Goal: Transaction & Acquisition: Purchase product/service

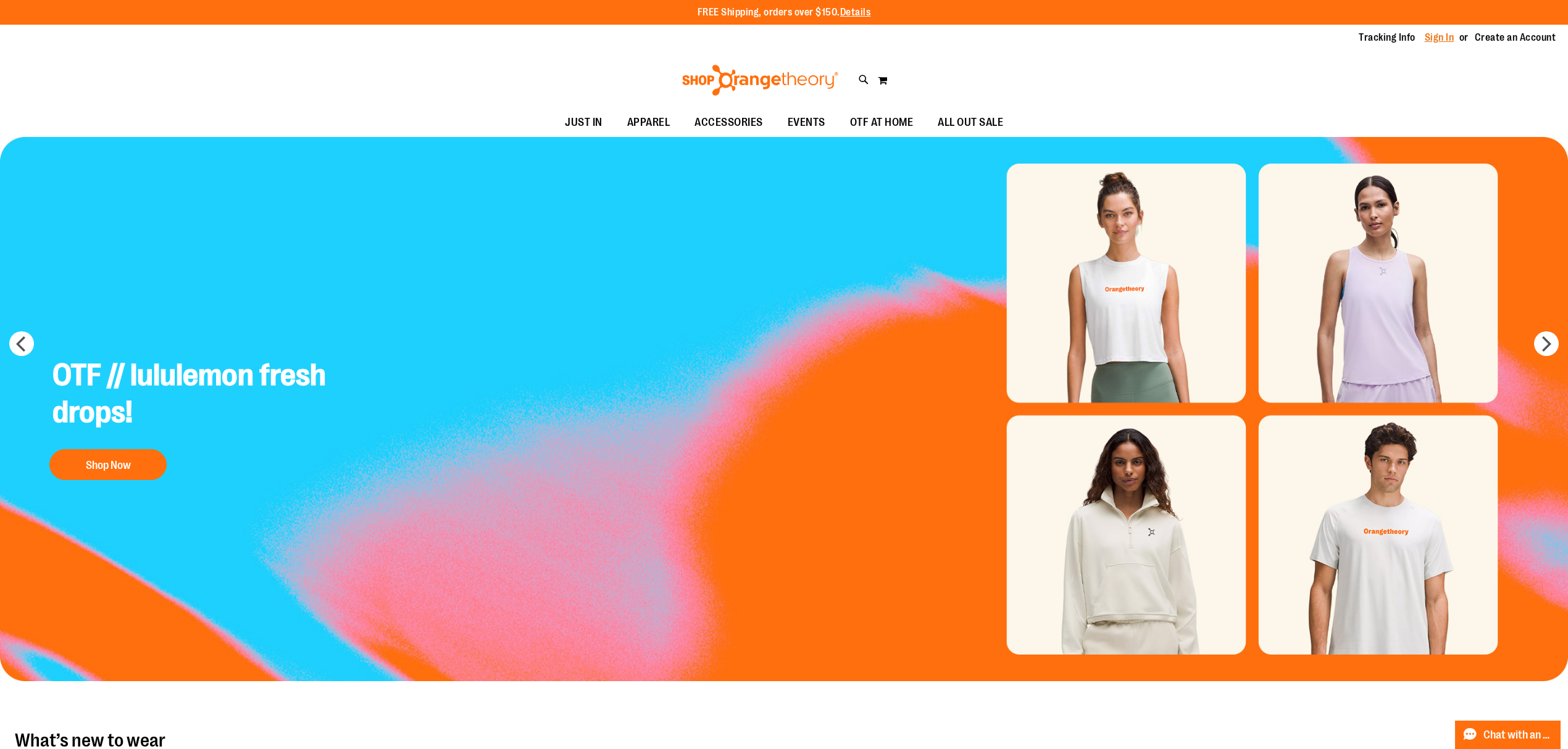
click at [1440, 37] on link "Sign In" at bounding box center [1440, 38] width 30 height 13
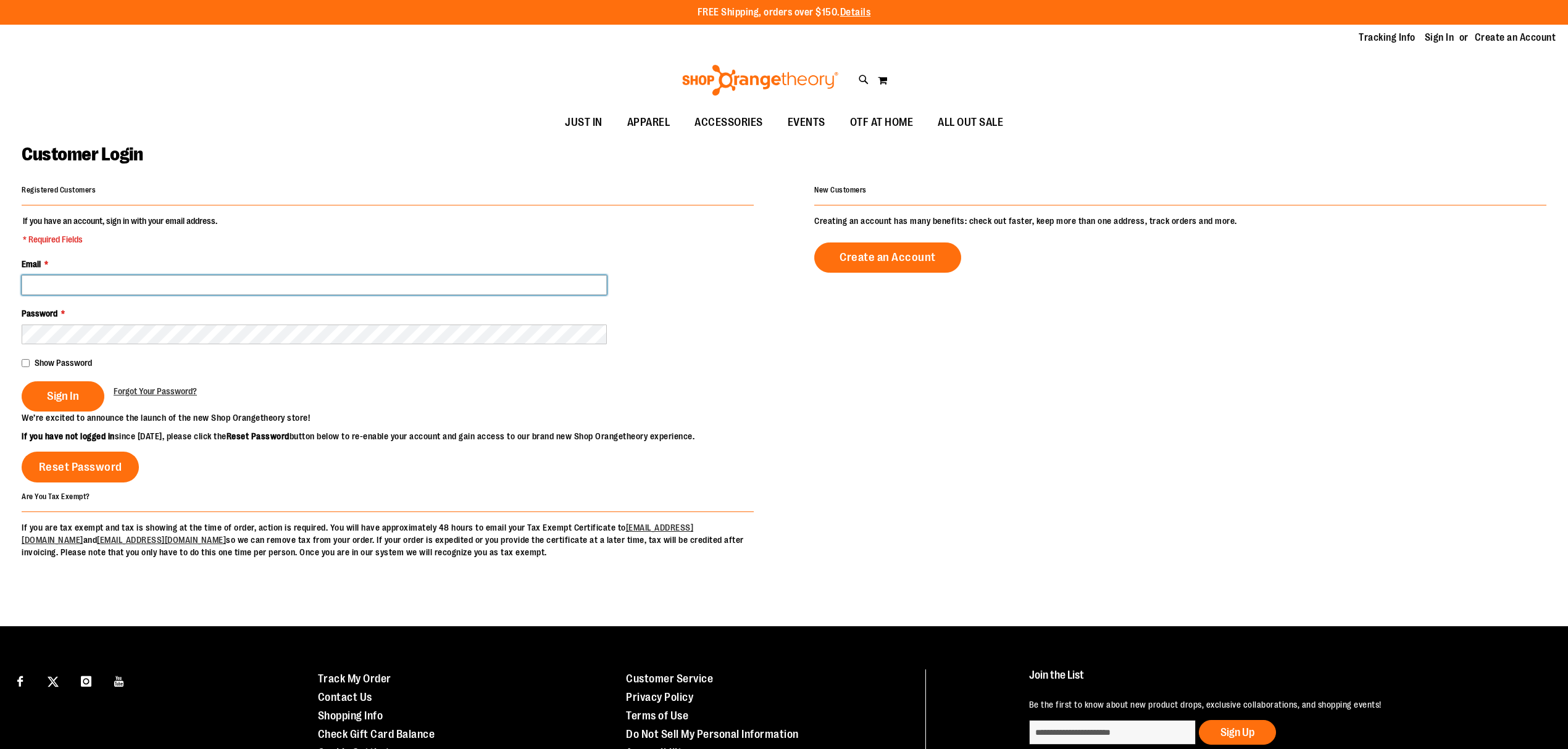
click at [399, 289] on input "Email *" at bounding box center [314, 285] width 585 height 20
type input "*"
type input "**********"
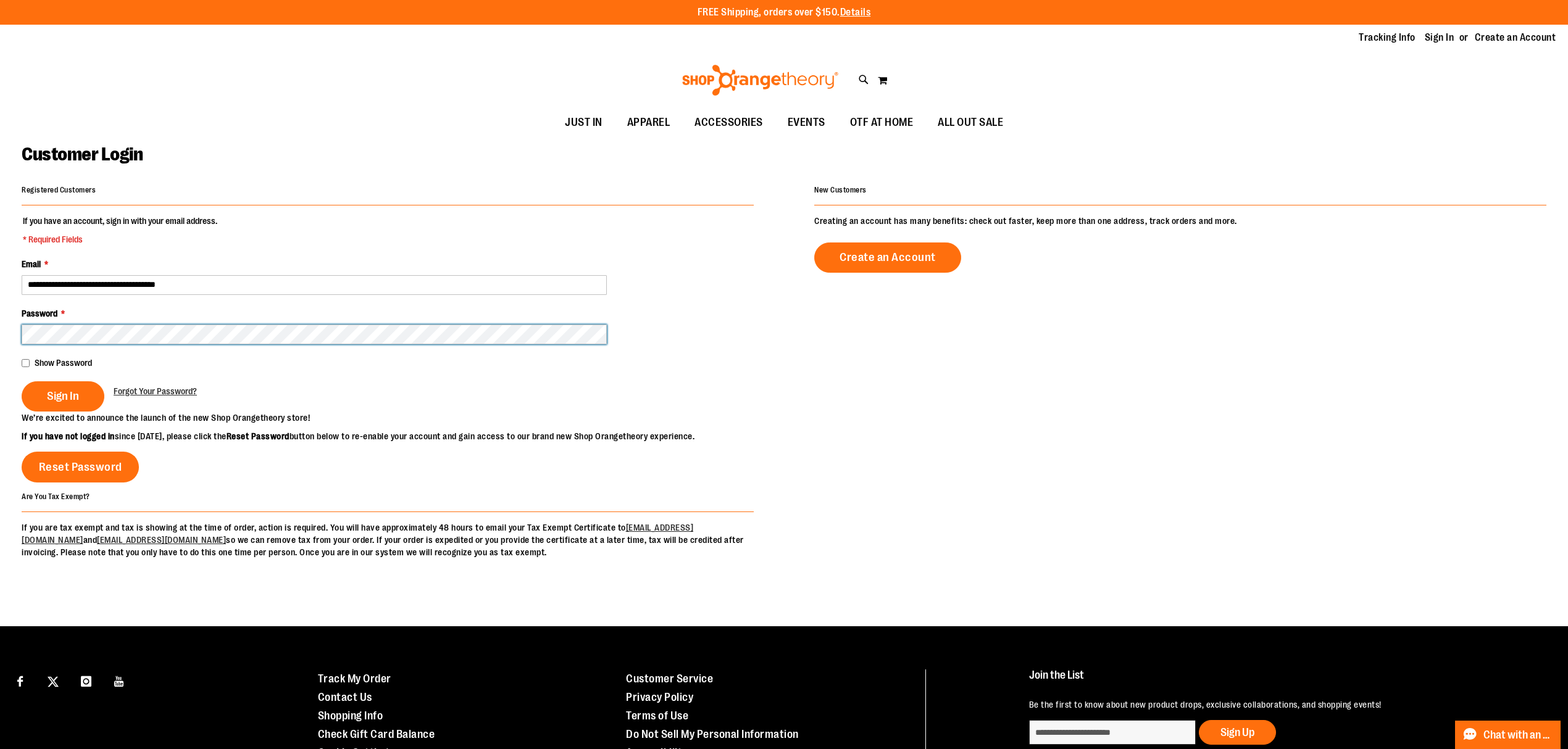
click at [22, 381] on button "Sign In" at bounding box center [63, 397] width 83 height 31
click at [52, 366] on span "Show Password" at bounding box center [63, 363] width 57 height 10
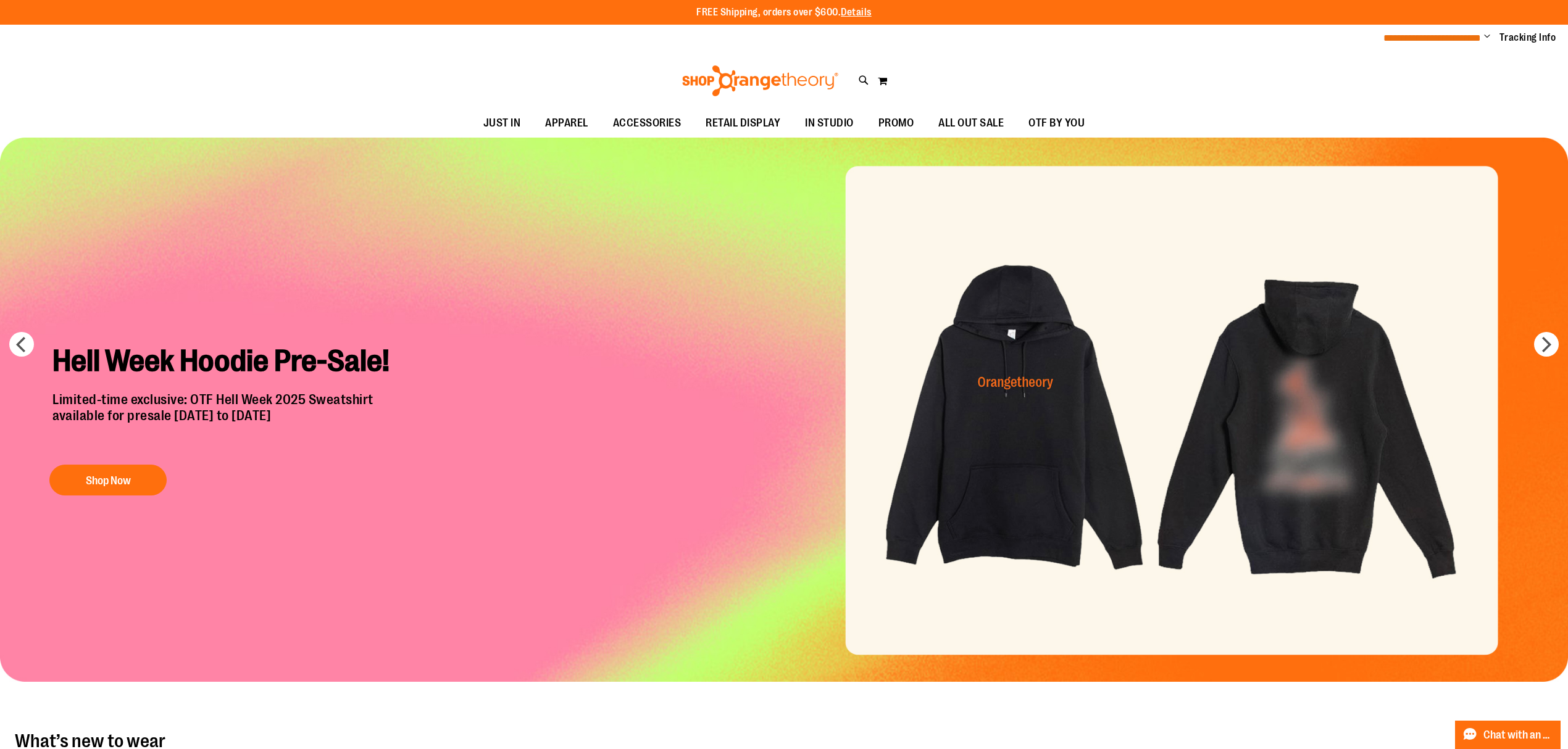
click at [1448, 37] on span "**********" at bounding box center [1432, 38] width 97 height 10
click at [1517, 41] on link "Tracking Info" at bounding box center [1527, 38] width 57 height 13
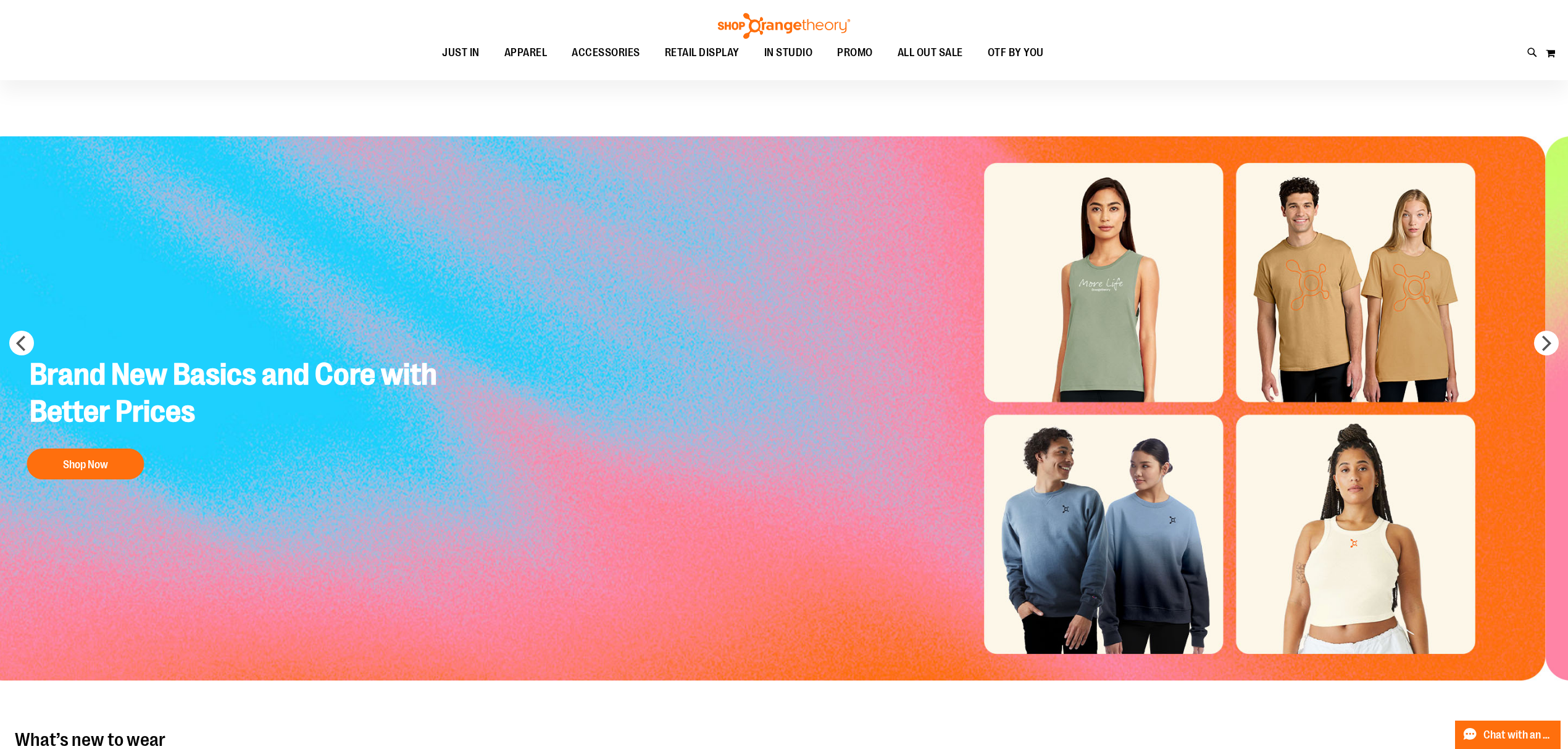
scroll to position [1, 0]
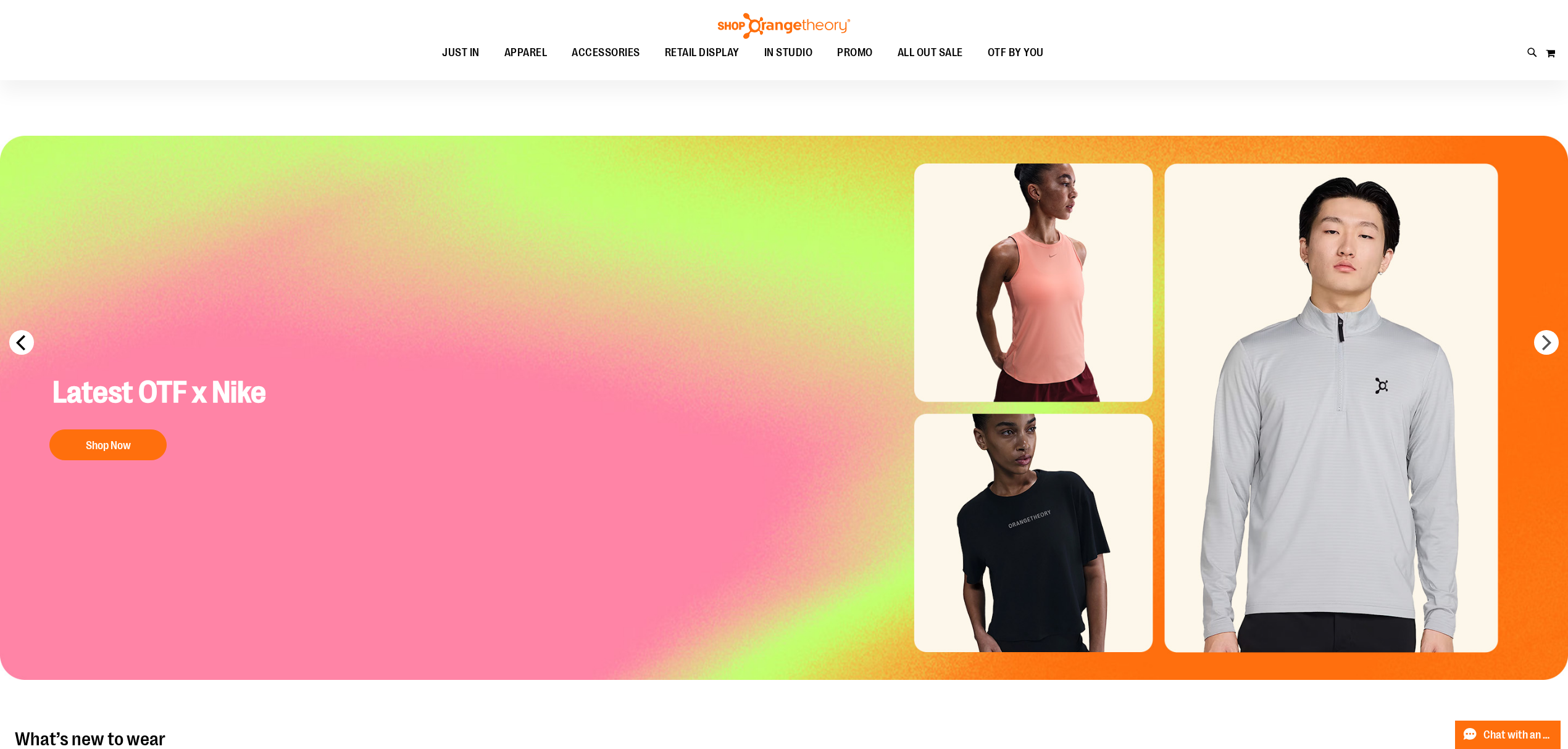
click at [17, 344] on button "prev" at bounding box center [22, 342] width 25 height 25
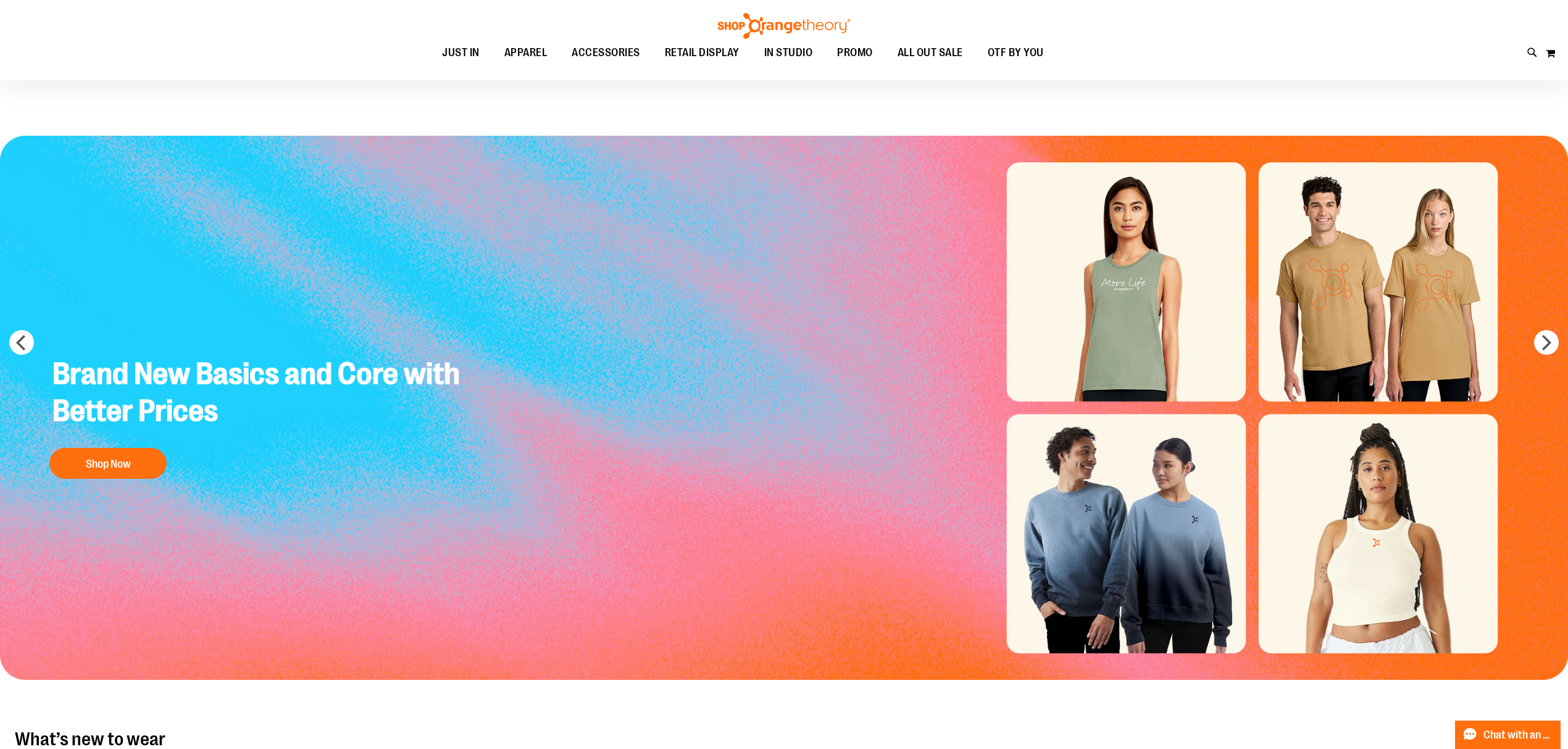
click at [21, 363] on img "Slide 3 of 7" at bounding box center [784, 408] width 1568 height 544
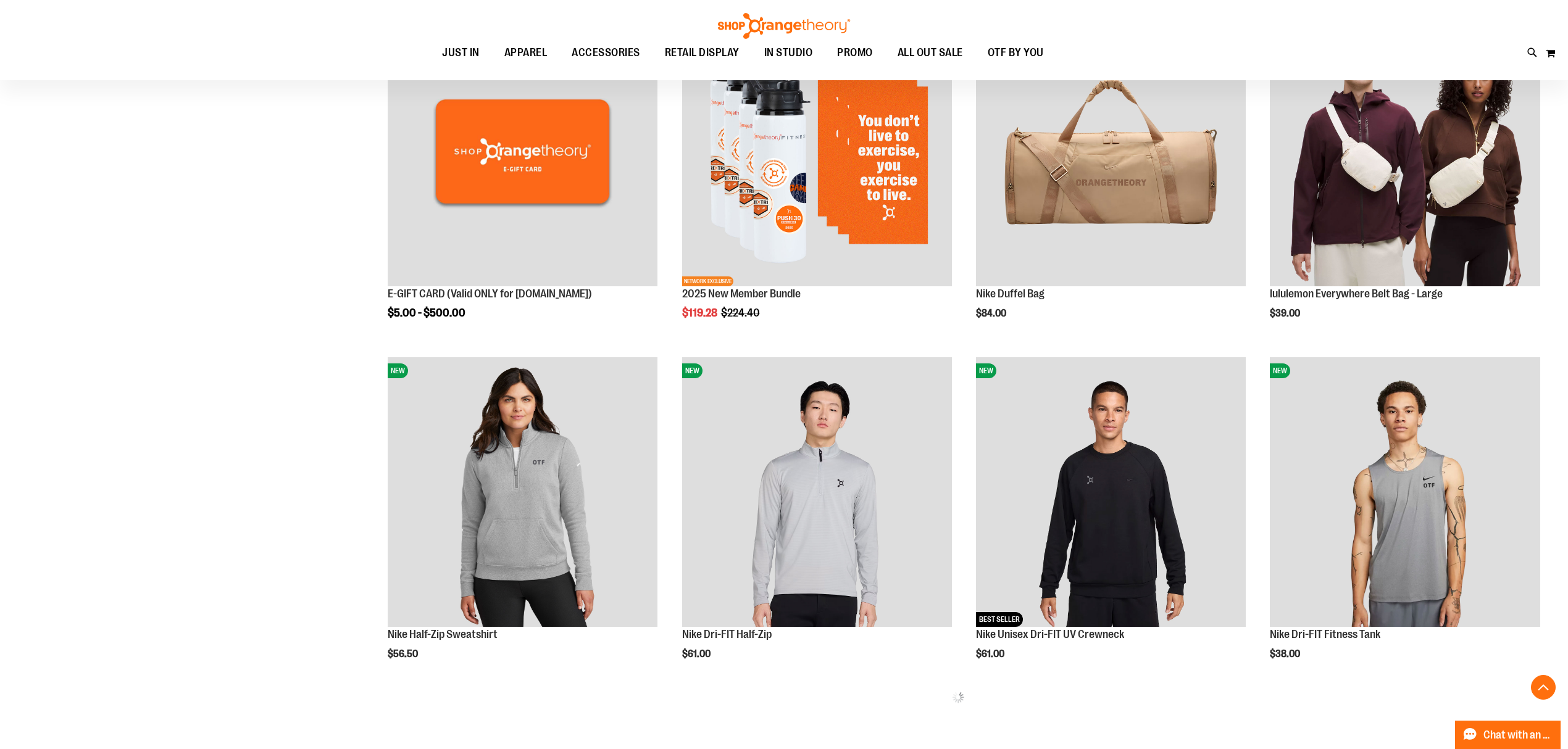
scroll to position [827, 0]
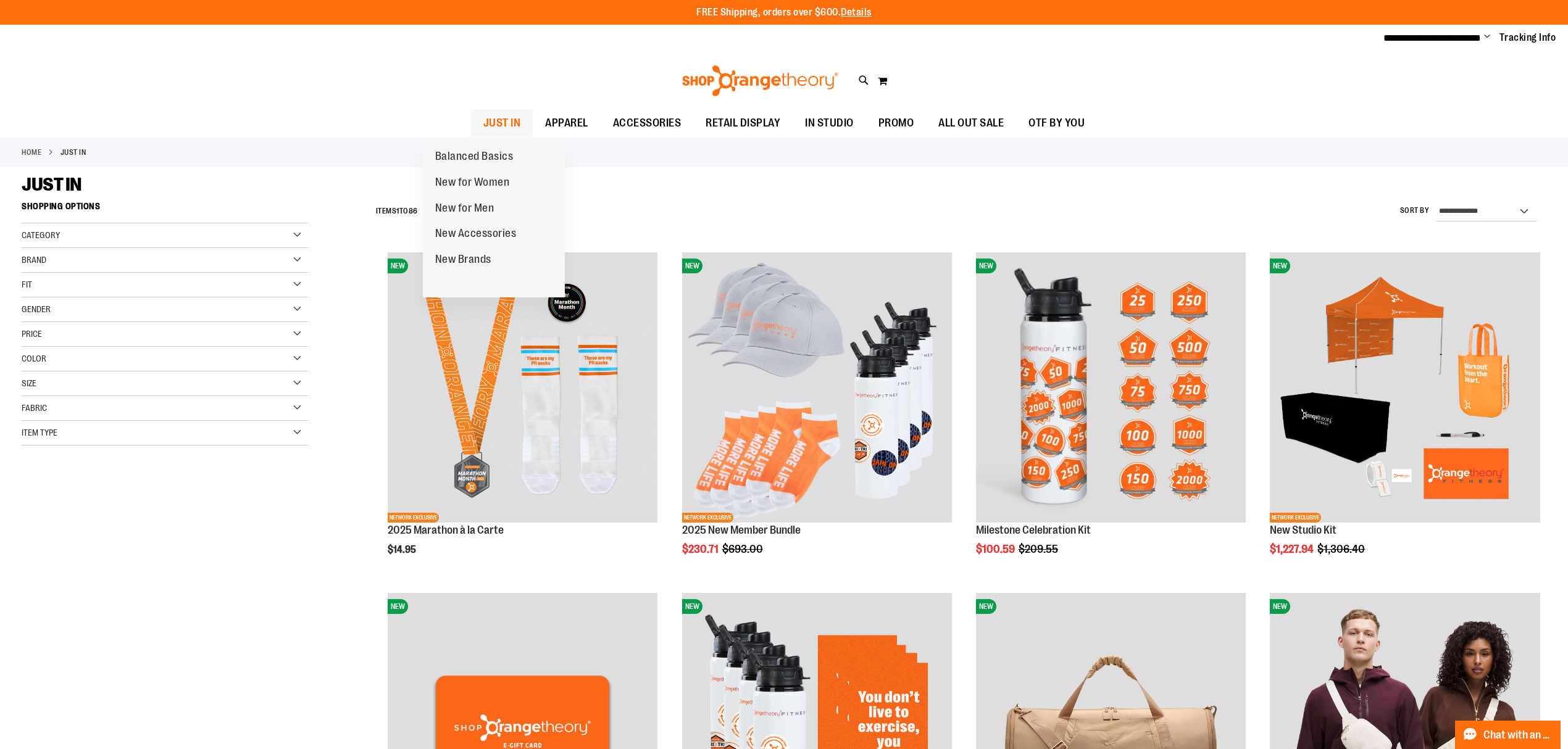
click at [483, 123] on span "JUST IN" at bounding box center [502, 123] width 38 height 28
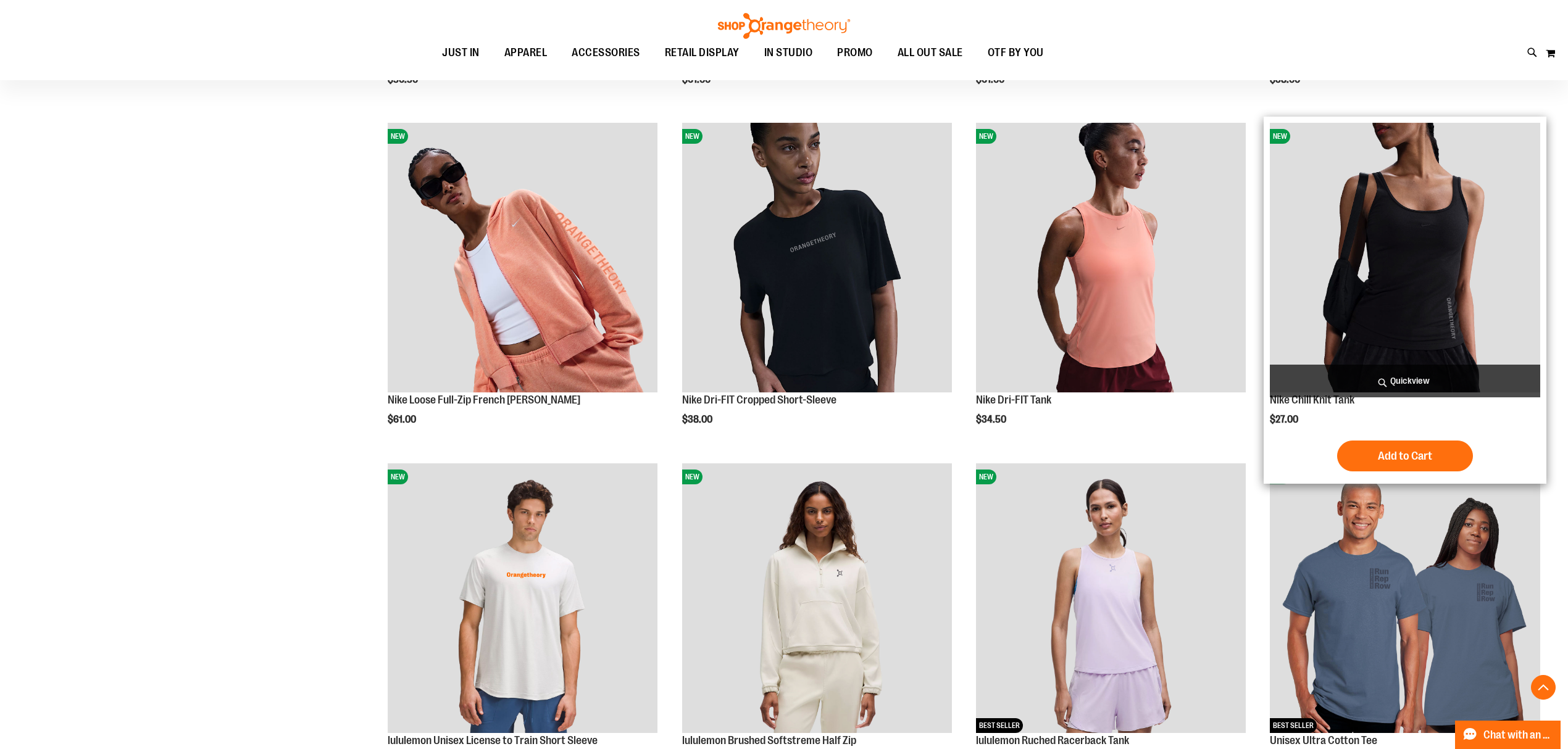
scroll to position [1151, 0]
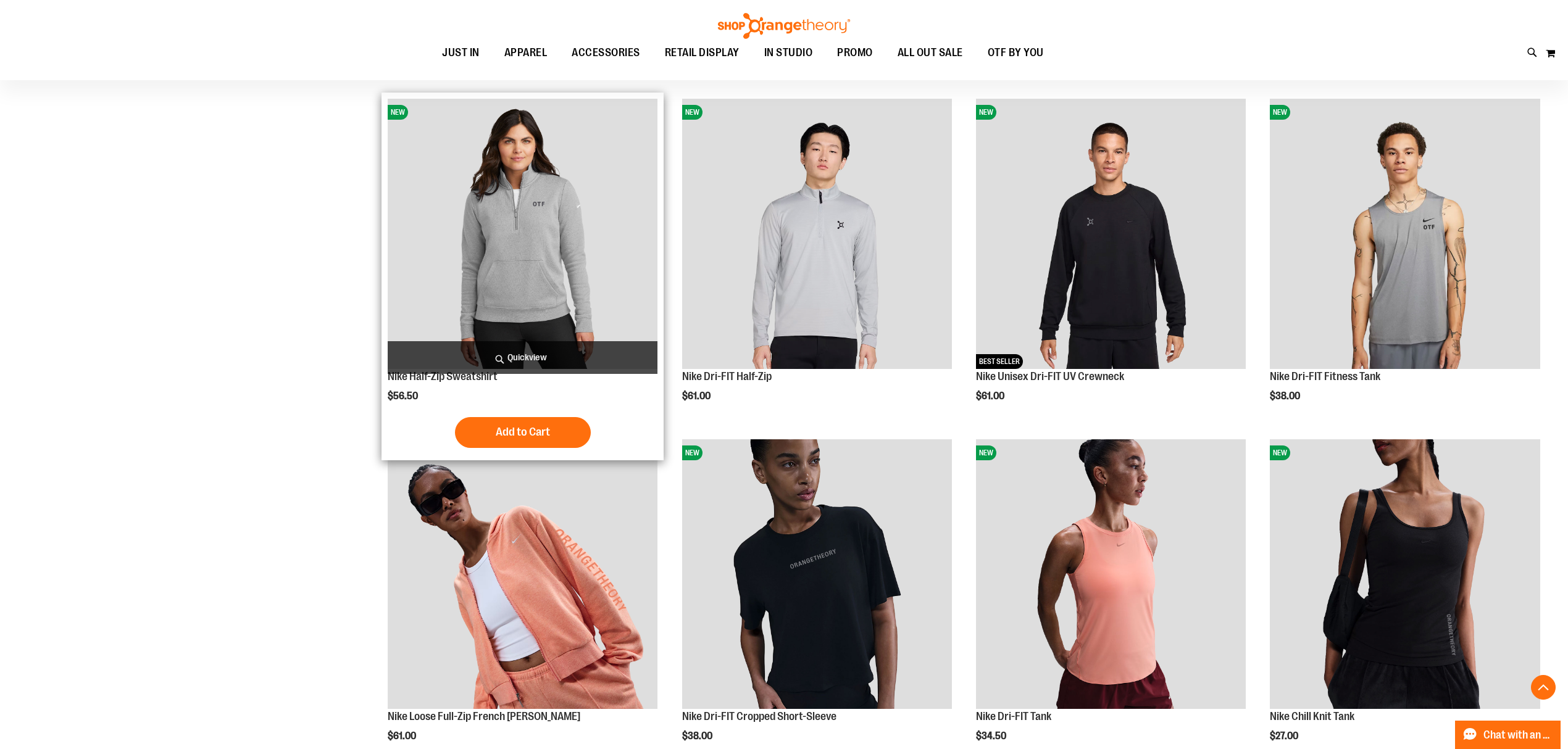
scroll to position [690, 0]
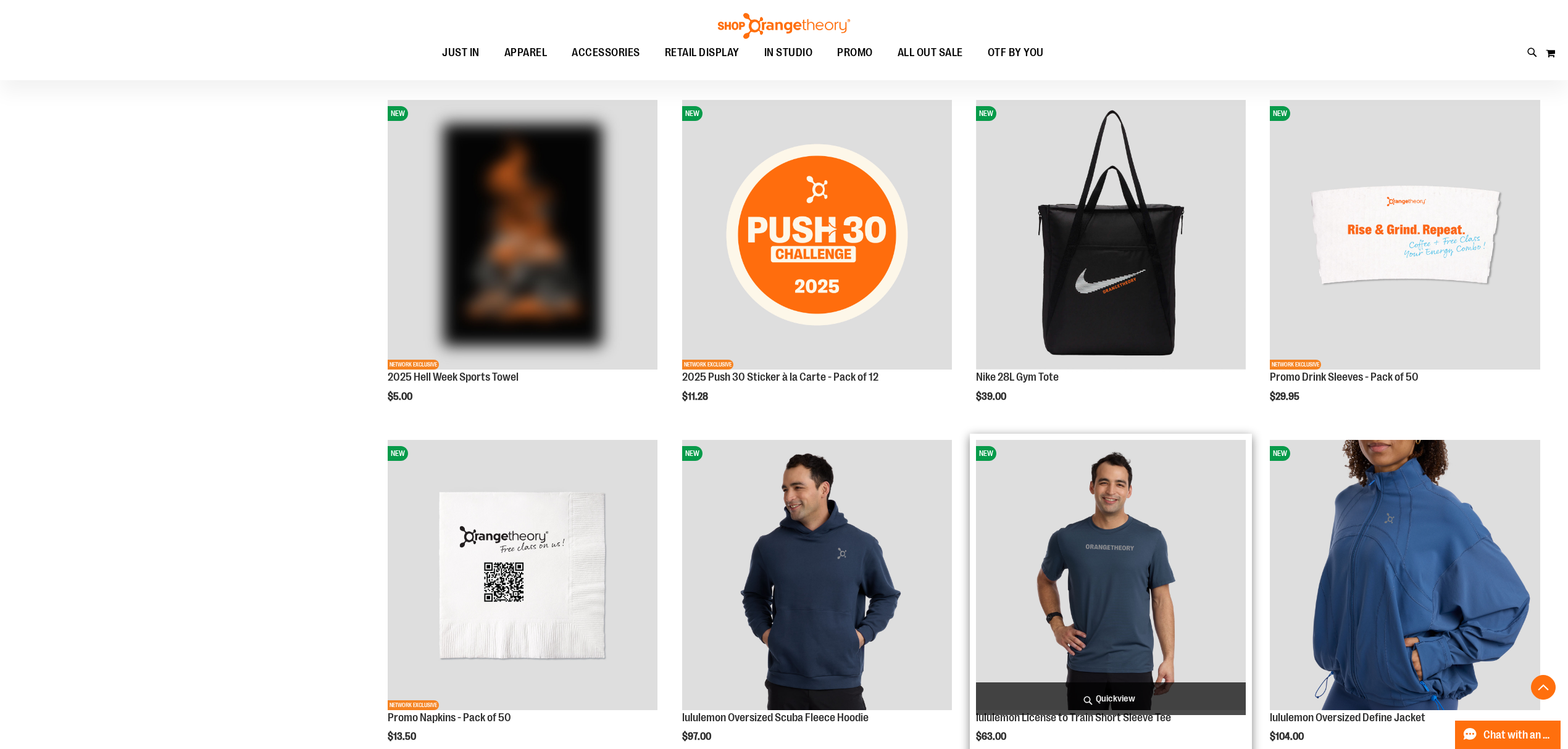
scroll to position [2089, 0]
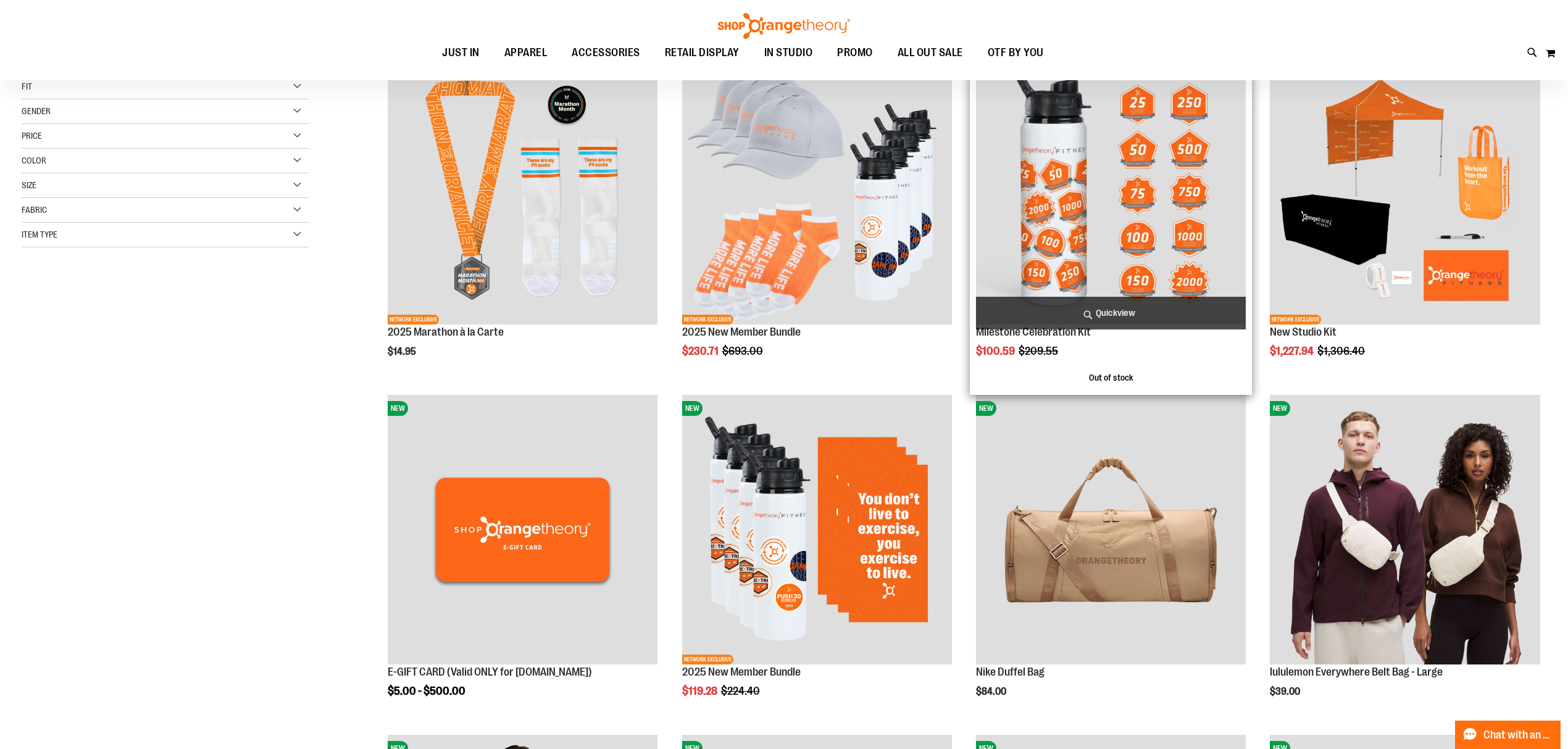
scroll to position [163, 0]
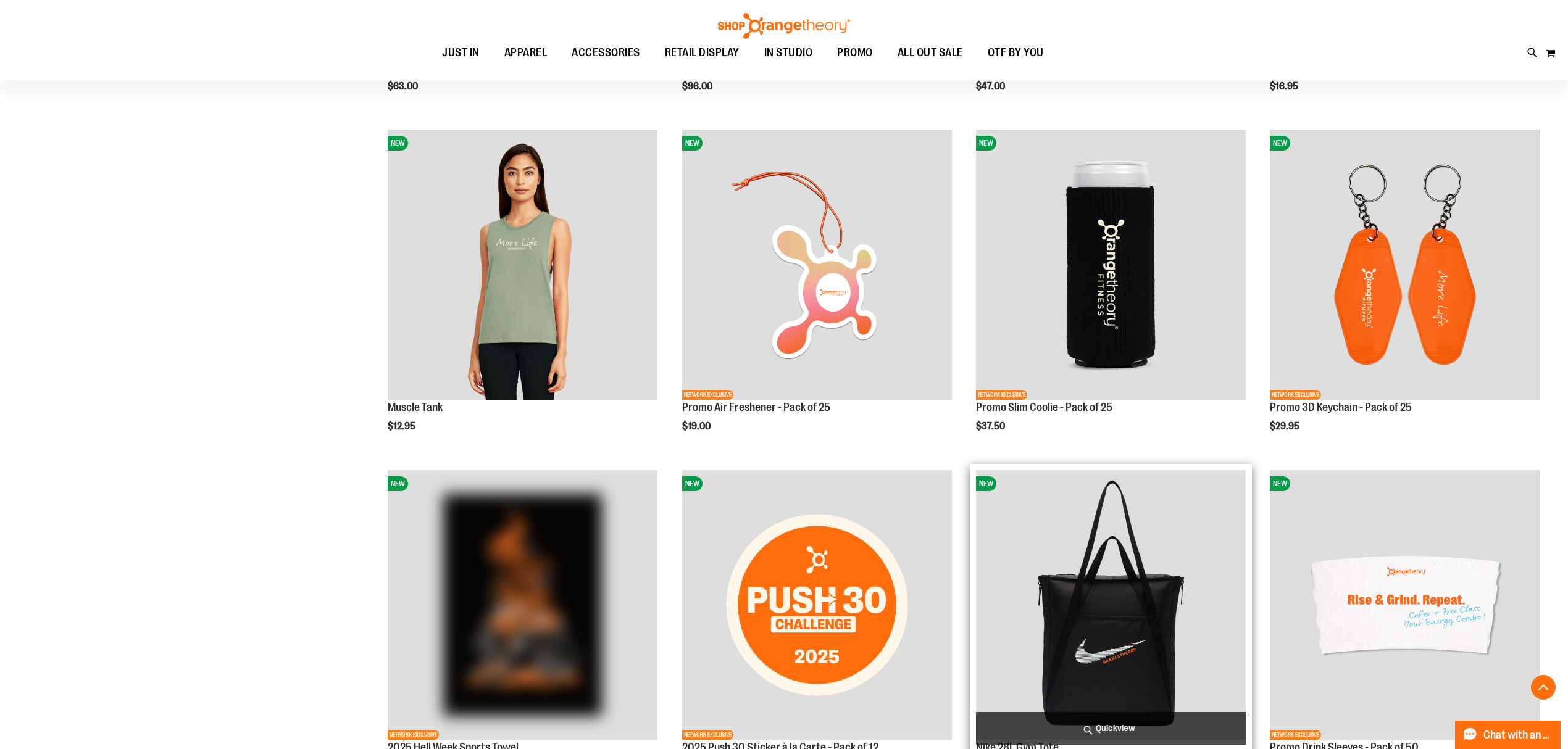
scroll to position [1644, 0]
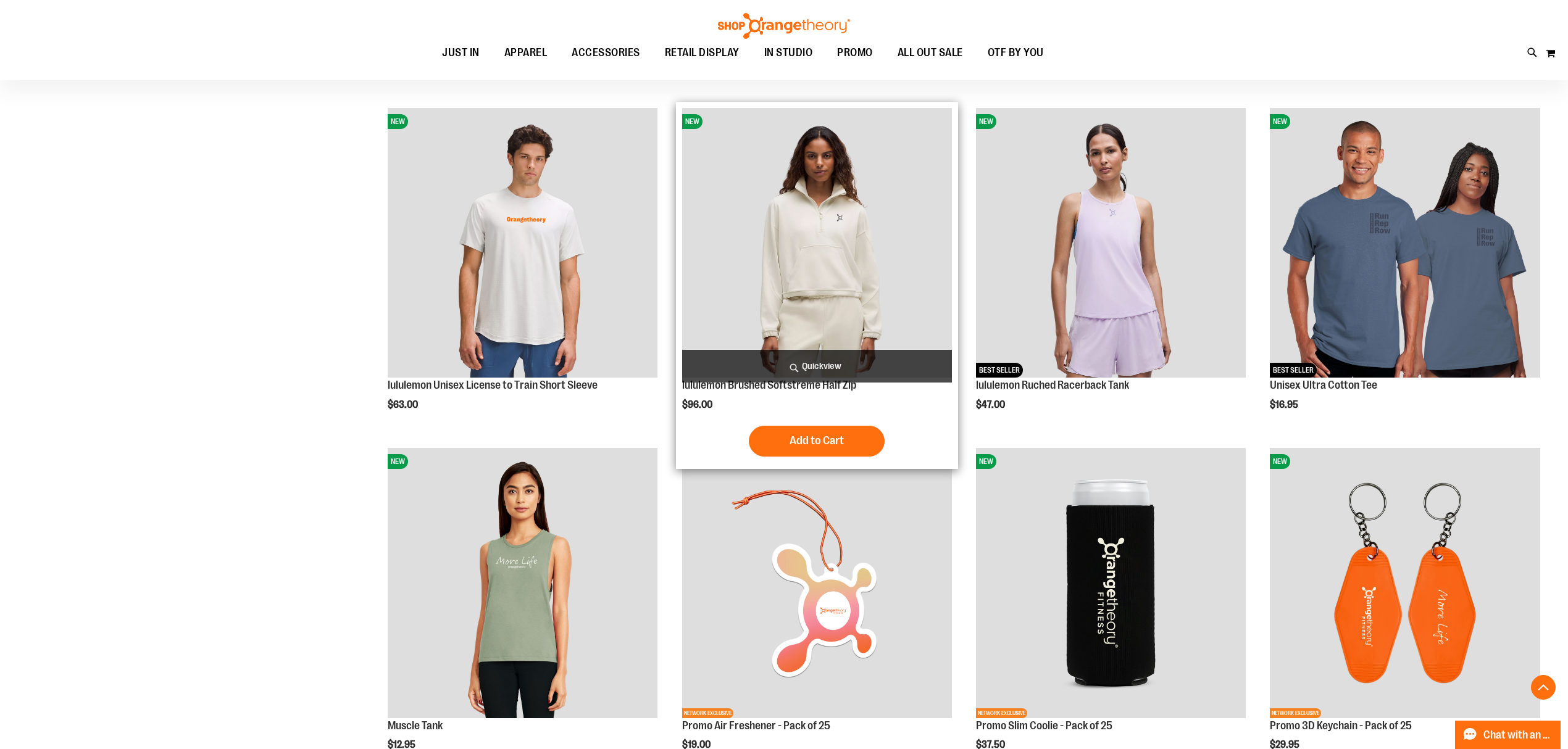
scroll to position [1398, 0]
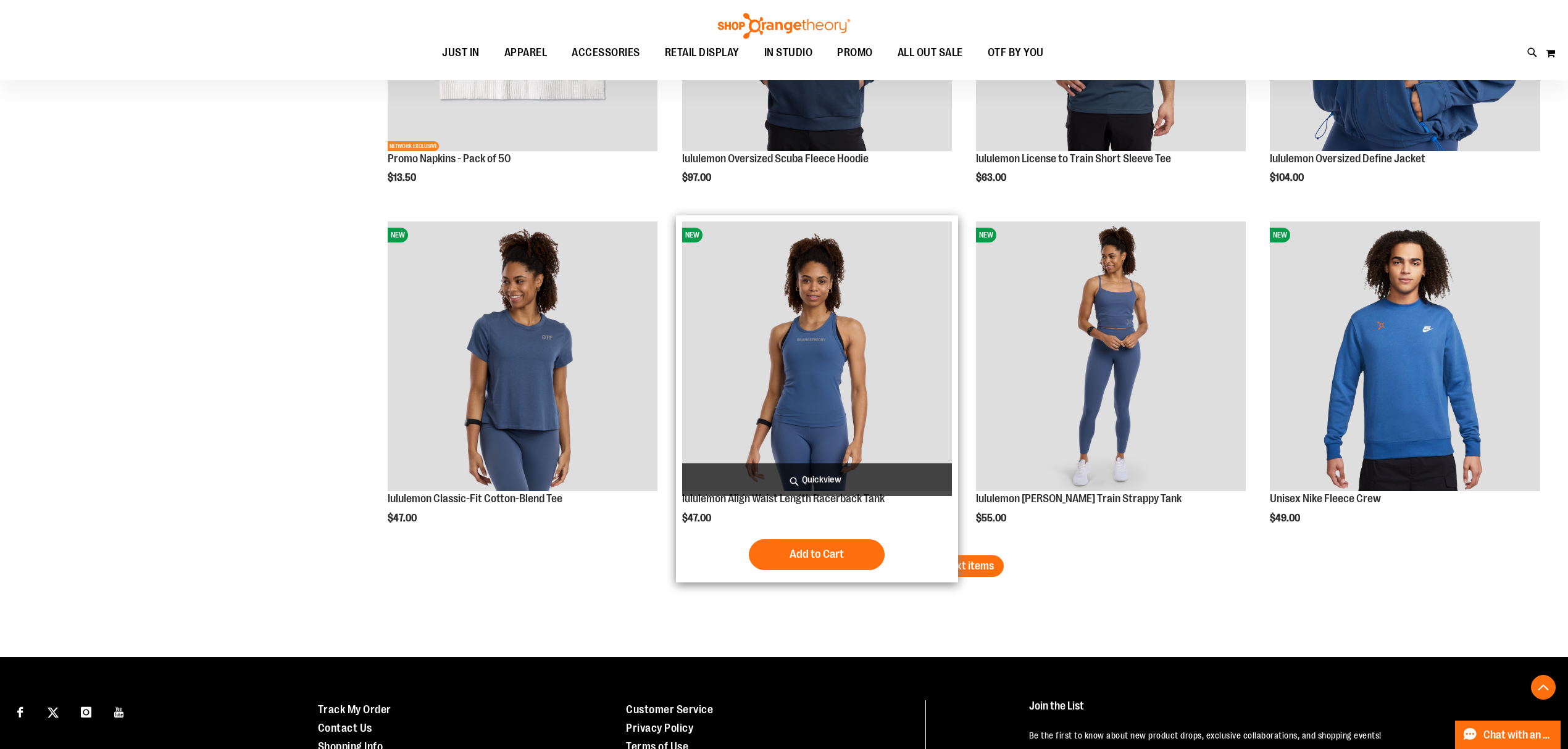
scroll to position [2577, 0]
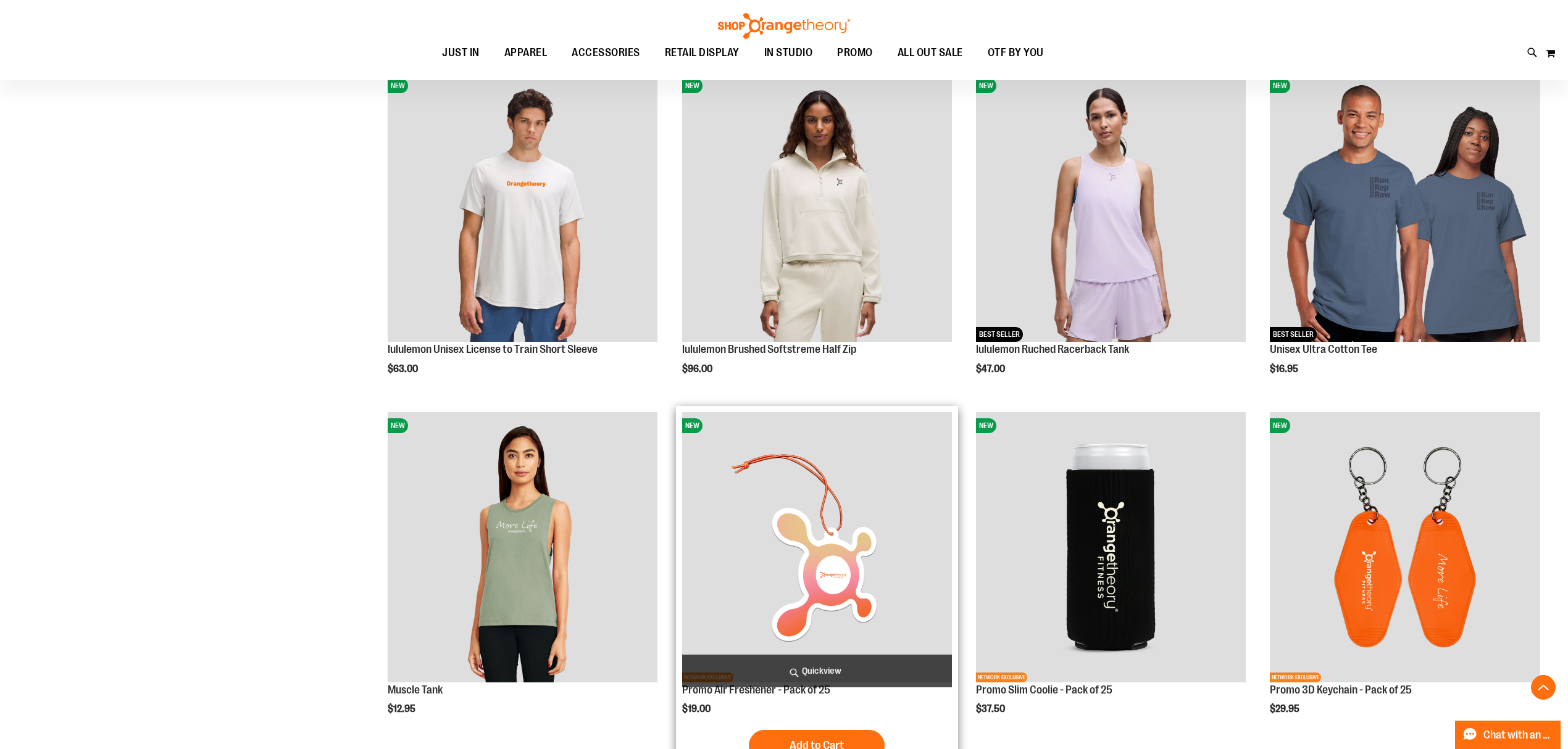
scroll to position [1508, 0]
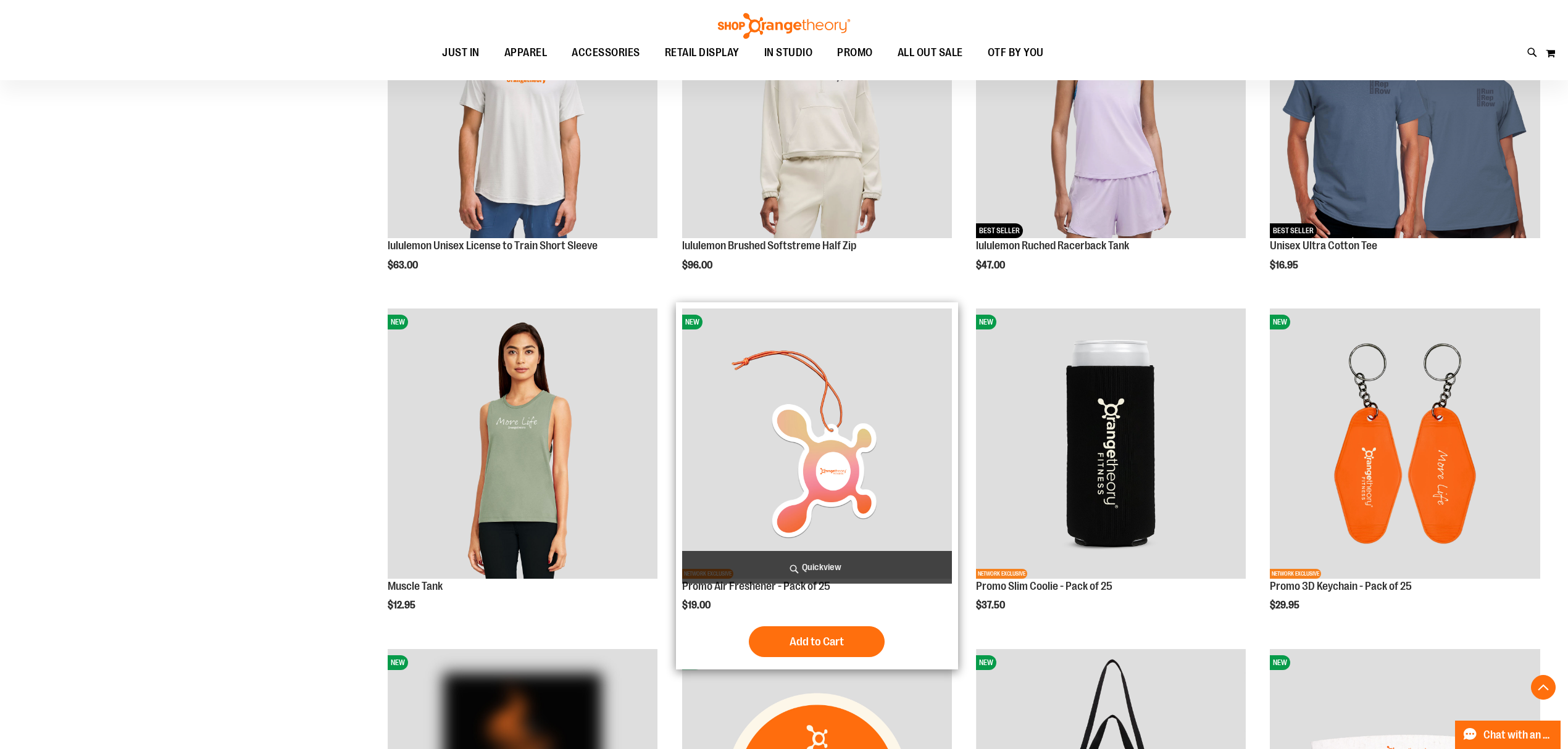
click at [824, 408] on img "product" at bounding box center [817, 443] width 270 height 270
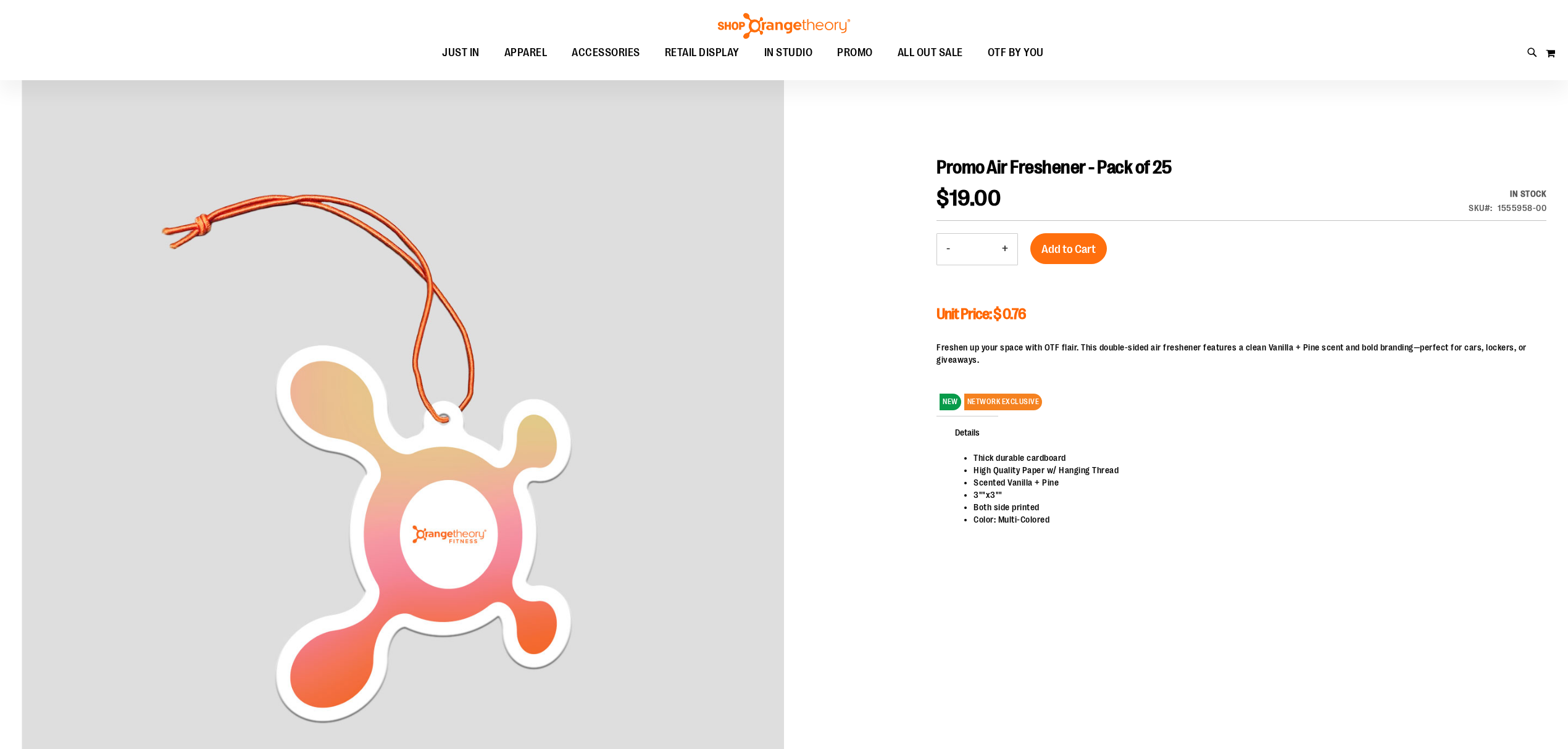
scroll to position [164, 0]
